Goal: Information Seeking & Learning: Learn about a topic

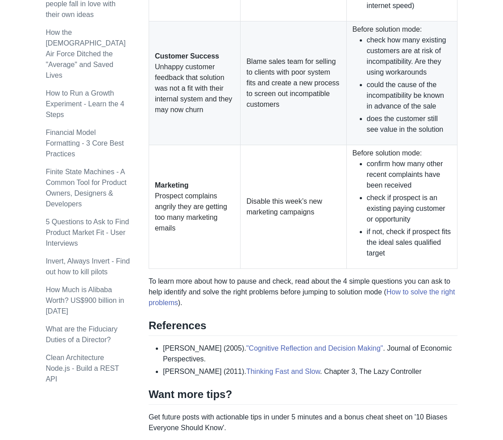
scroll to position [1250, 0]
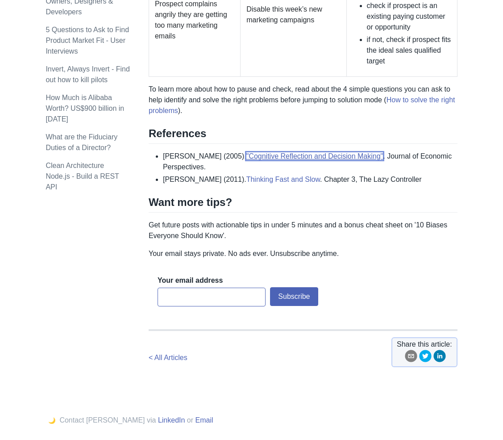
click at [282, 153] on link ""Cognitive Reflection and Decision Making"" at bounding box center [314, 156] width 137 height 8
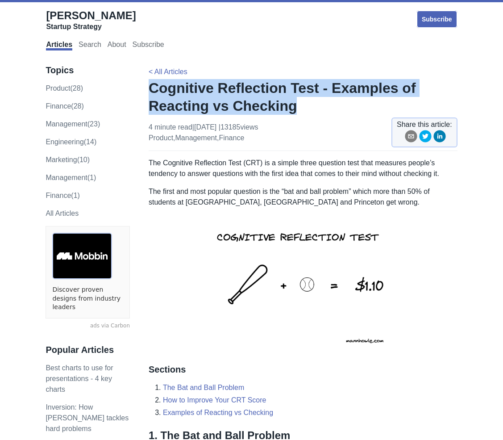
drag, startPoint x: 152, startPoint y: 87, endPoint x: 286, endPoint y: 109, distance: 135.8
click at [286, 109] on h1 "Cognitive Reflection Test - Examples of Reacting vs Checking" at bounding box center [303, 97] width 309 height 36
copy h1 "Cognitive Reflection Test - Examples of Reacting vs Checking"
